Goal: Information Seeking & Learning: Learn about a topic

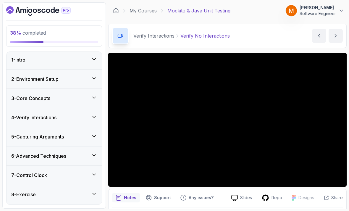
scroll to position [1, 0]
click at [27, 115] on h3 "4 - Verify Interactions" at bounding box center [33, 117] width 45 height 7
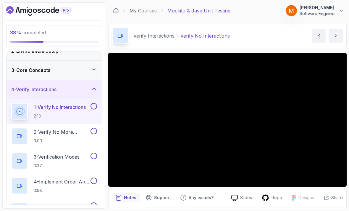
scroll to position [30, 0]
click at [92, 105] on div at bounding box center [93, 106] width 8 height 7
click at [96, 103] on button at bounding box center [93, 106] width 7 height 7
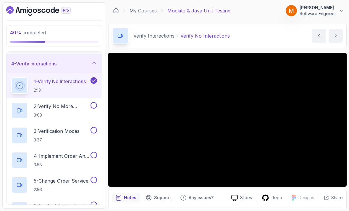
scroll to position [55, 0]
click at [49, 106] on h2 "2 - Verify No More Interactions 3:03" at bounding box center [62, 109] width 56 height 15
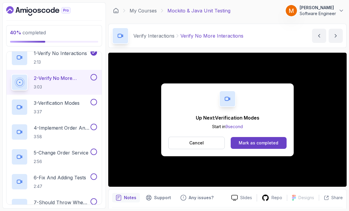
scroll to position [82, 0]
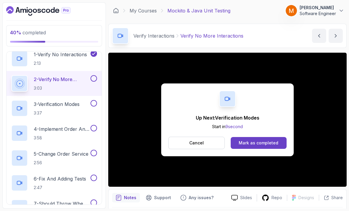
click at [95, 75] on button at bounding box center [93, 78] width 7 height 7
click at [54, 103] on p "3 - Verification Modes" at bounding box center [57, 104] width 46 height 7
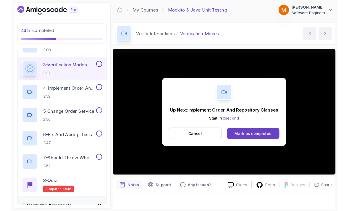
scroll to position [4, 0]
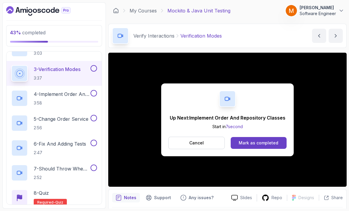
click at [180, 137] on button "Cancel" at bounding box center [196, 143] width 56 height 12
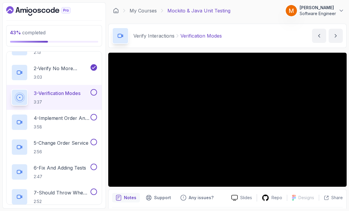
scroll to position [92, 0]
click at [95, 90] on button at bounding box center [93, 93] width 7 height 7
click at [57, 119] on h2 "4 - Implement Order And Repository Classes 3:58" at bounding box center [62, 122] width 56 height 15
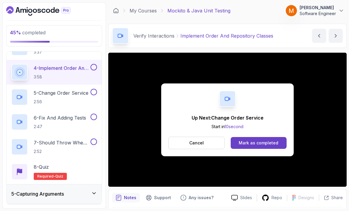
scroll to position [109, 0]
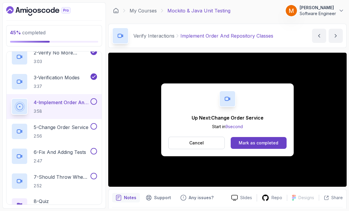
click at [96, 99] on button at bounding box center [93, 101] width 7 height 7
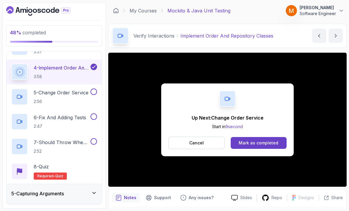
scroll to position [145, 0]
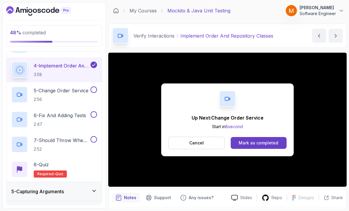
click at [52, 91] on h2 "5 - Change Order Service 2:56" at bounding box center [61, 94] width 55 height 15
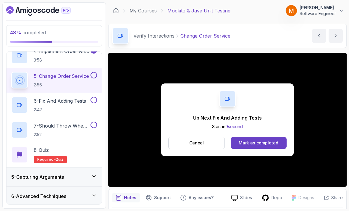
scroll to position [156, 0]
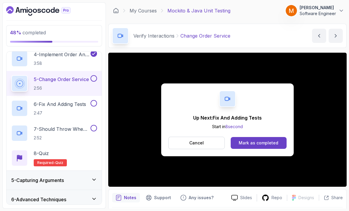
click at [94, 75] on button at bounding box center [93, 78] width 7 height 7
click at [176, 142] on button "Cancel" at bounding box center [196, 143] width 56 height 12
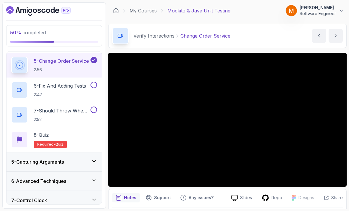
scroll to position [174, 0]
click at [51, 92] on p "2:47" at bounding box center [60, 95] width 52 height 6
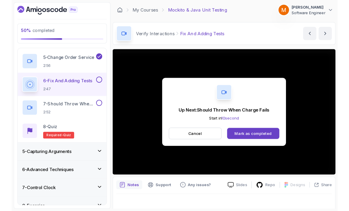
scroll to position [4, 0]
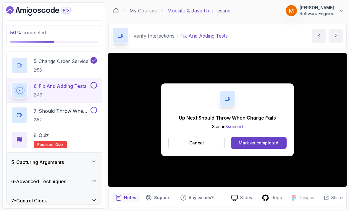
click at [92, 82] on button at bounding box center [93, 85] width 7 height 7
click at [44, 111] on h2 "7 - Should Throw When Charge Fails 2:52" at bounding box center [62, 114] width 56 height 15
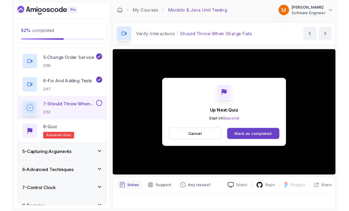
scroll to position [4, 0]
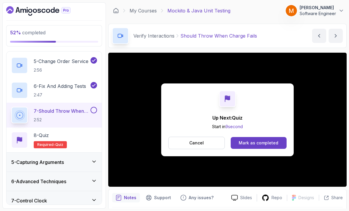
click at [91, 107] on button at bounding box center [93, 110] width 7 height 7
click at [83, 142] on div "8 - Quiz Required- quiz" at bounding box center [54, 140] width 86 height 17
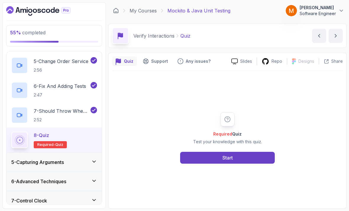
click at [193, 164] on button "Start" at bounding box center [227, 158] width 95 height 12
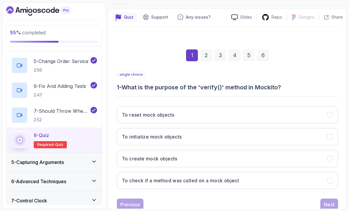
scroll to position [44, 0]
click at [281, 181] on button "To check if a method was called on a mock object" at bounding box center [227, 180] width 221 height 17
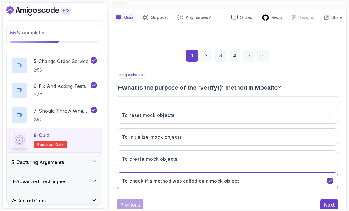
click at [330, 201] on div "Next" at bounding box center [329, 204] width 11 height 7
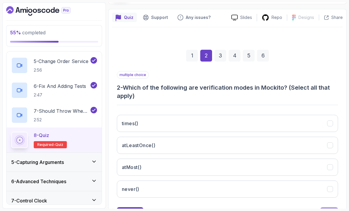
click at [271, 187] on button "never()" at bounding box center [227, 188] width 221 height 17
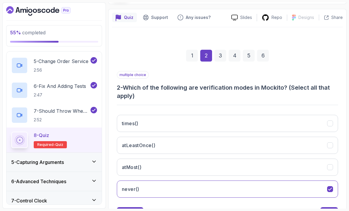
click at [290, 163] on button "atMost()" at bounding box center [227, 167] width 221 height 17
click at [300, 148] on button "atLeastOnce()" at bounding box center [227, 145] width 221 height 17
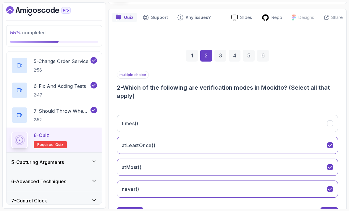
click at [316, 125] on button "times()" at bounding box center [227, 123] width 221 height 17
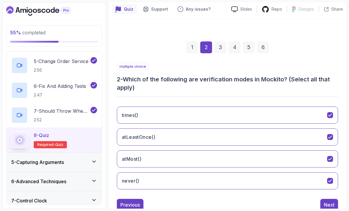
click at [327, 201] on div "Next" at bounding box center [329, 204] width 11 height 7
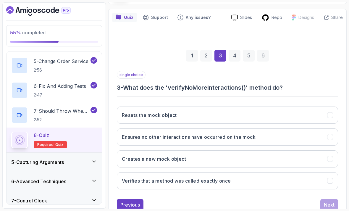
click at [308, 132] on button "Ensures no other interactions have occurred on the mock" at bounding box center [227, 136] width 221 height 17
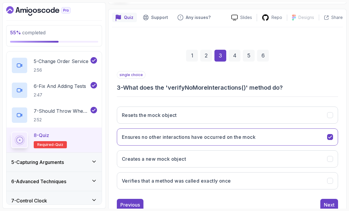
click at [326, 201] on div "Next" at bounding box center [329, 204] width 11 height 7
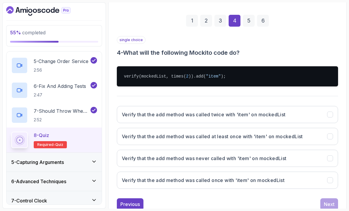
scroll to position [78, 0]
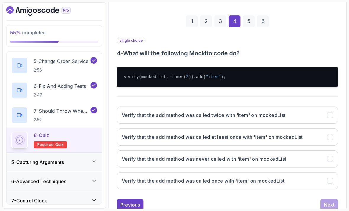
click at [326, 110] on button "Verify that the add method was called twice with 'item' on mockedList" at bounding box center [227, 114] width 221 height 17
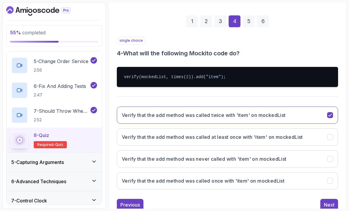
click at [328, 201] on div "Next" at bounding box center [329, 204] width 11 height 7
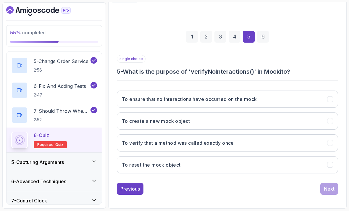
scroll to position [44, 0]
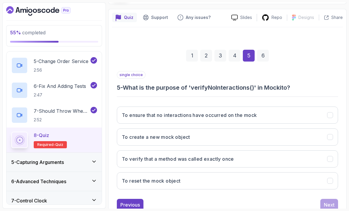
click at [312, 115] on button "To ensure that no interactions have occurred on the mock" at bounding box center [227, 114] width 221 height 17
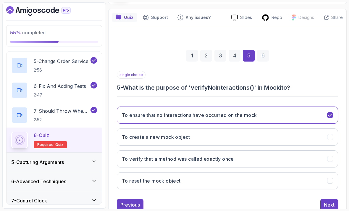
click at [329, 201] on div "Next" at bounding box center [329, 204] width 11 height 7
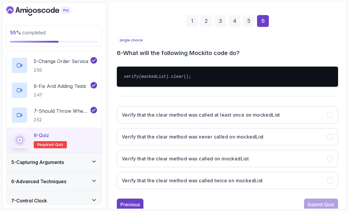
scroll to position [78, 0]
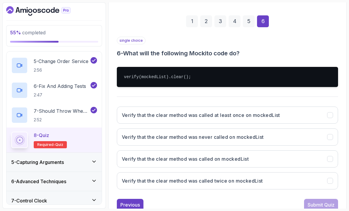
click at [323, 110] on button "Verify that the clear method was called at least once on mockedList" at bounding box center [227, 114] width 221 height 17
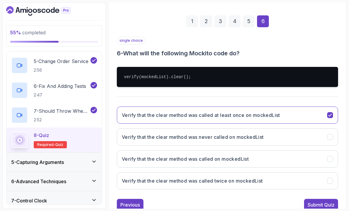
click at [311, 135] on button "Verify that the clear method was never called on mockedList" at bounding box center [227, 136] width 221 height 17
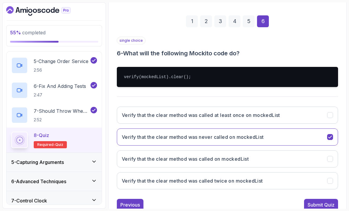
click at [304, 158] on button "Verify that the clear method was called on mockedList" at bounding box center [227, 158] width 221 height 17
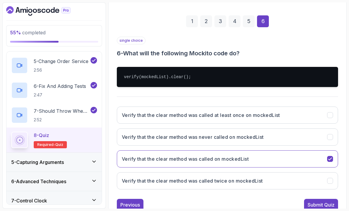
click at [321, 201] on div "Submit Quiz" at bounding box center [321, 204] width 27 height 7
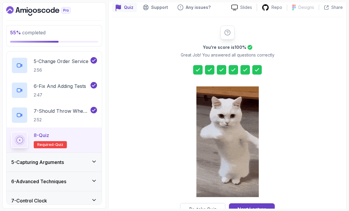
click at [267, 203] on button "Next Lecture" at bounding box center [252, 209] width 46 height 12
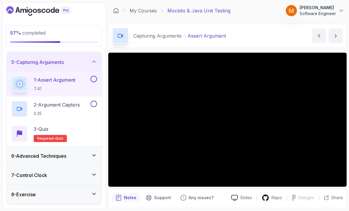
scroll to position [76, 0]
click at [28, 161] on div "6 - Advanced Techniques" at bounding box center [54, 156] width 95 height 19
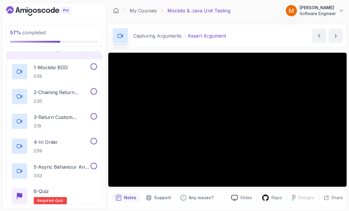
scroll to position [107, 0]
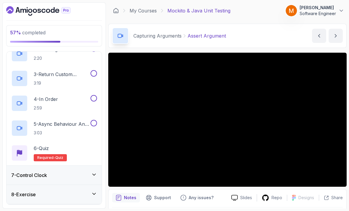
click at [35, 174] on h3 "7 - Control Clock" at bounding box center [29, 175] width 36 height 7
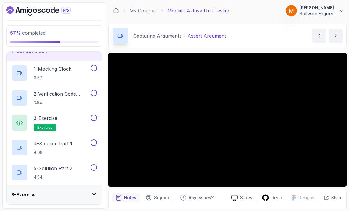
click at [44, 186] on div "8 - Exercise" at bounding box center [54, 194] width 95 height 19
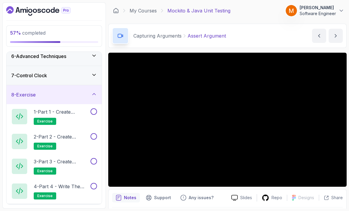
scroll to position [101, 0]
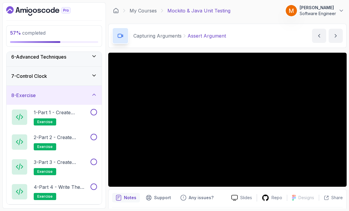
click at [35, 109] on p "1 - Part 1 - Create Product Record or Class" at bounding box center [62, 112] width 56 height 7
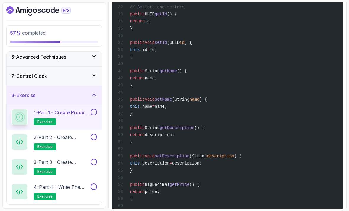
scroll to position [642, 0]
